Goal: Transaction & Acquisition: Subscribe to service/newsletter

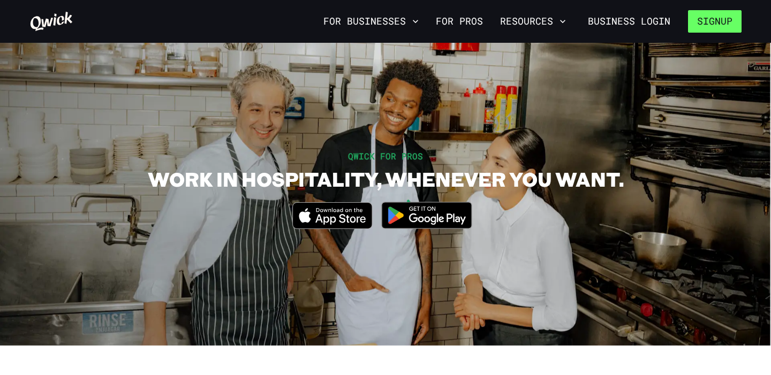
click at [713, 23] on button "Signup" at bounding box center [715, 21] width 54 height 22
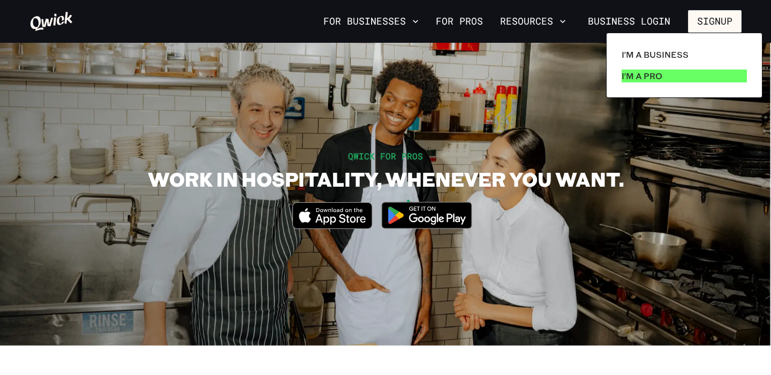
click at [649, 75] on p "I'm a Pro" at bounding box center [641, 76] width 41 height 13
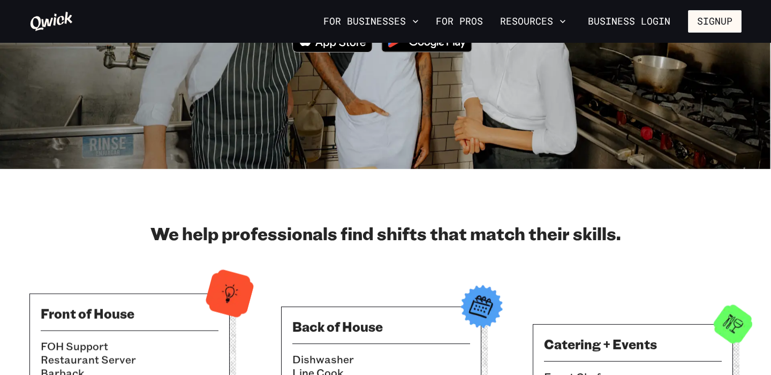
scroll to position [177, 0]
